Goal: Information Seeking & Learning: Learn about a topic

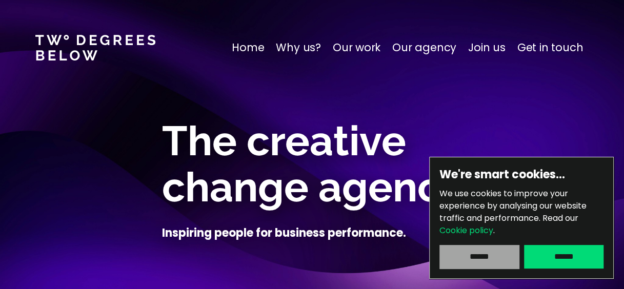
click at [485, 257] on input "******" at bounding box center [478, 257] width 79 height 24
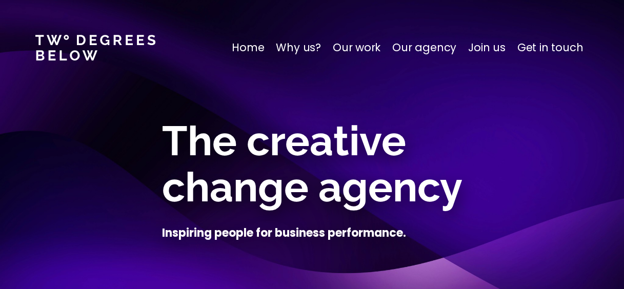
click at [487, 45] on p "Join us" at bounding box center [486, 47] width 37 height 16
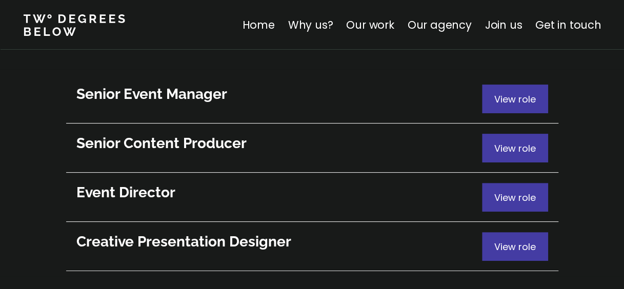
scroll to position [5675, 0]
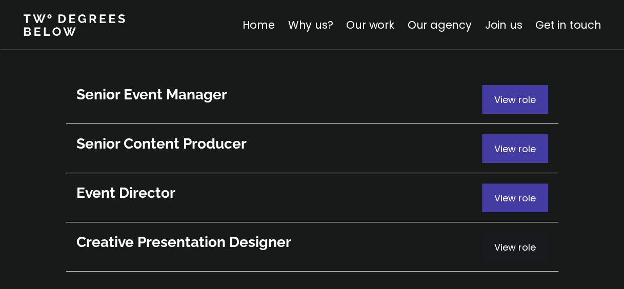
click at [505, 241] on span "View role" at bounding box center [515, 247] width 42 height 13
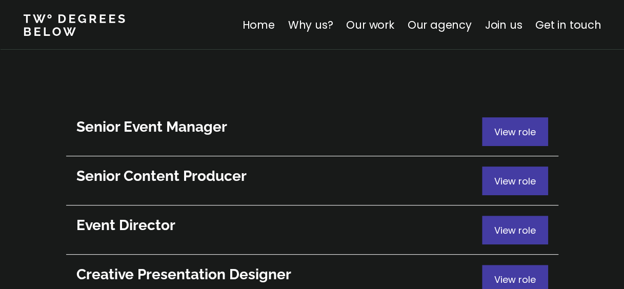
scroll to position [5641, 0]
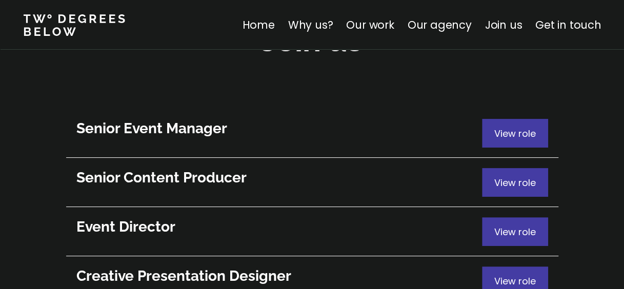
click at [276, 217] on h3 "Event Director" at bounding box center [278, 226] width 405 height 19
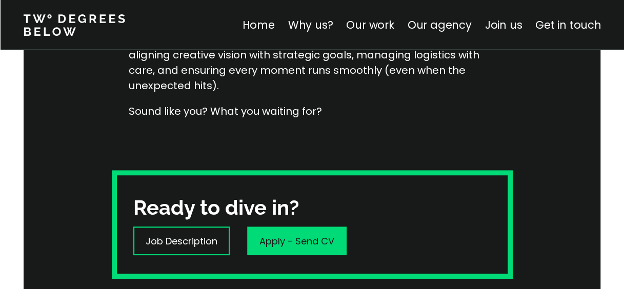
scroll to position [266, 0]
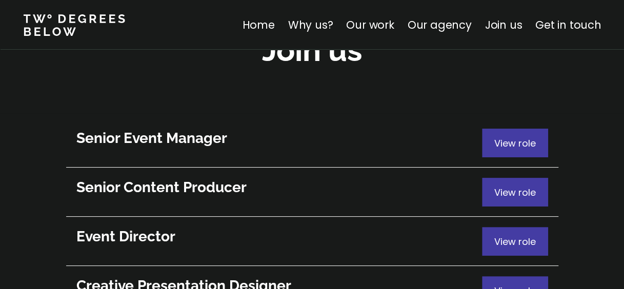
scroll to position [5633, 0]
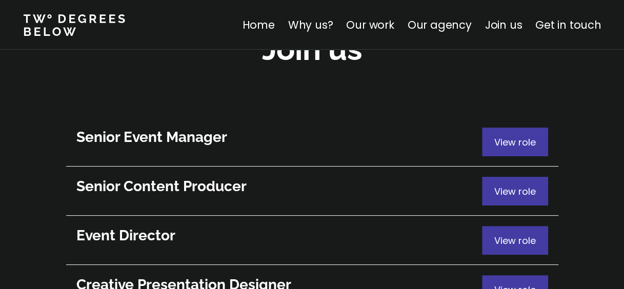
click at [233, 177] on h3 "Senior Content Producer" at bounding box center [278, 186] width 405 height 19
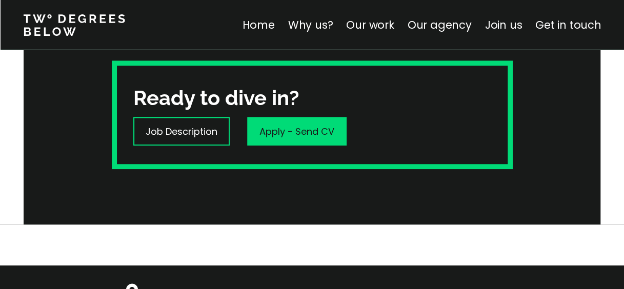
scroll to position [408, 0]
